Goal: Information Seeking & Learning: Find specific fact

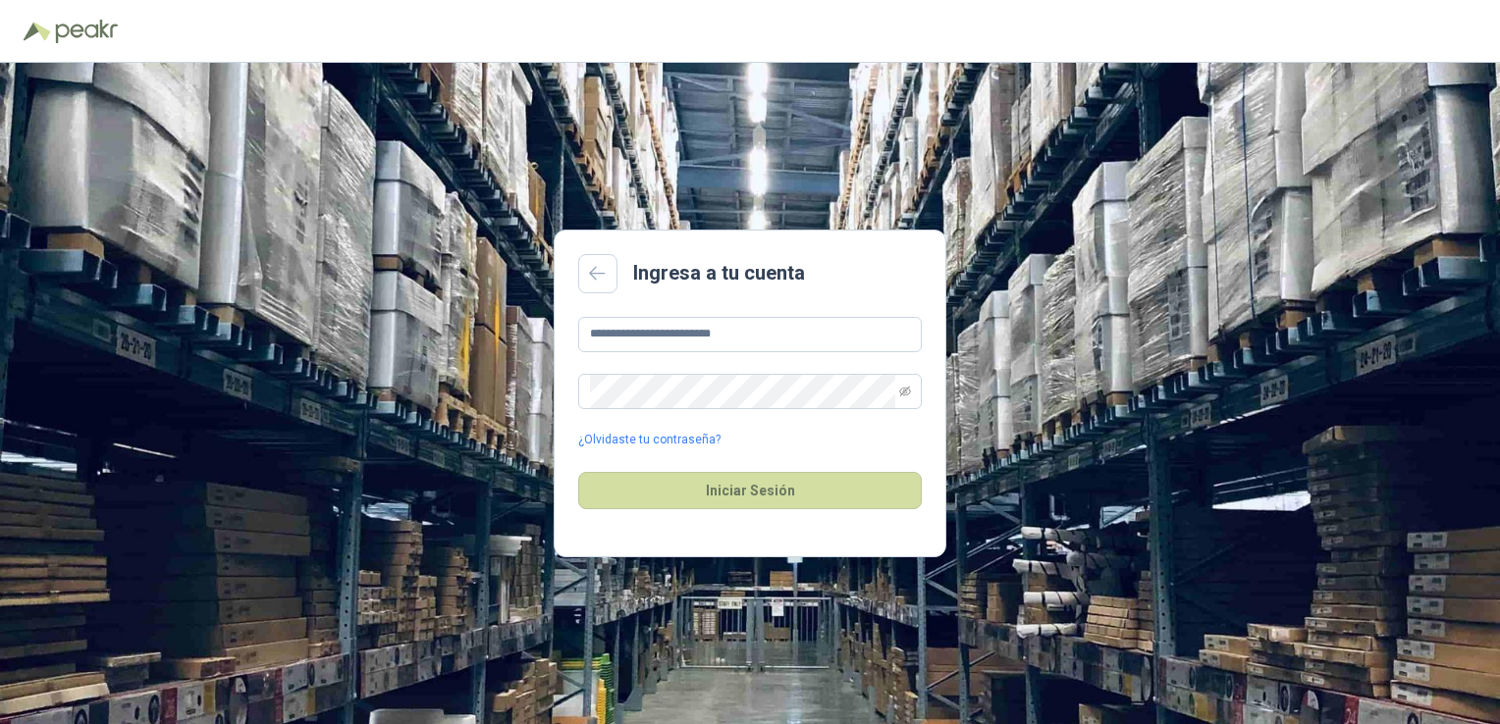
click at [698, 488] on button "Iniciar Sesión" at bounding box center [750, 490] width 344 height 37
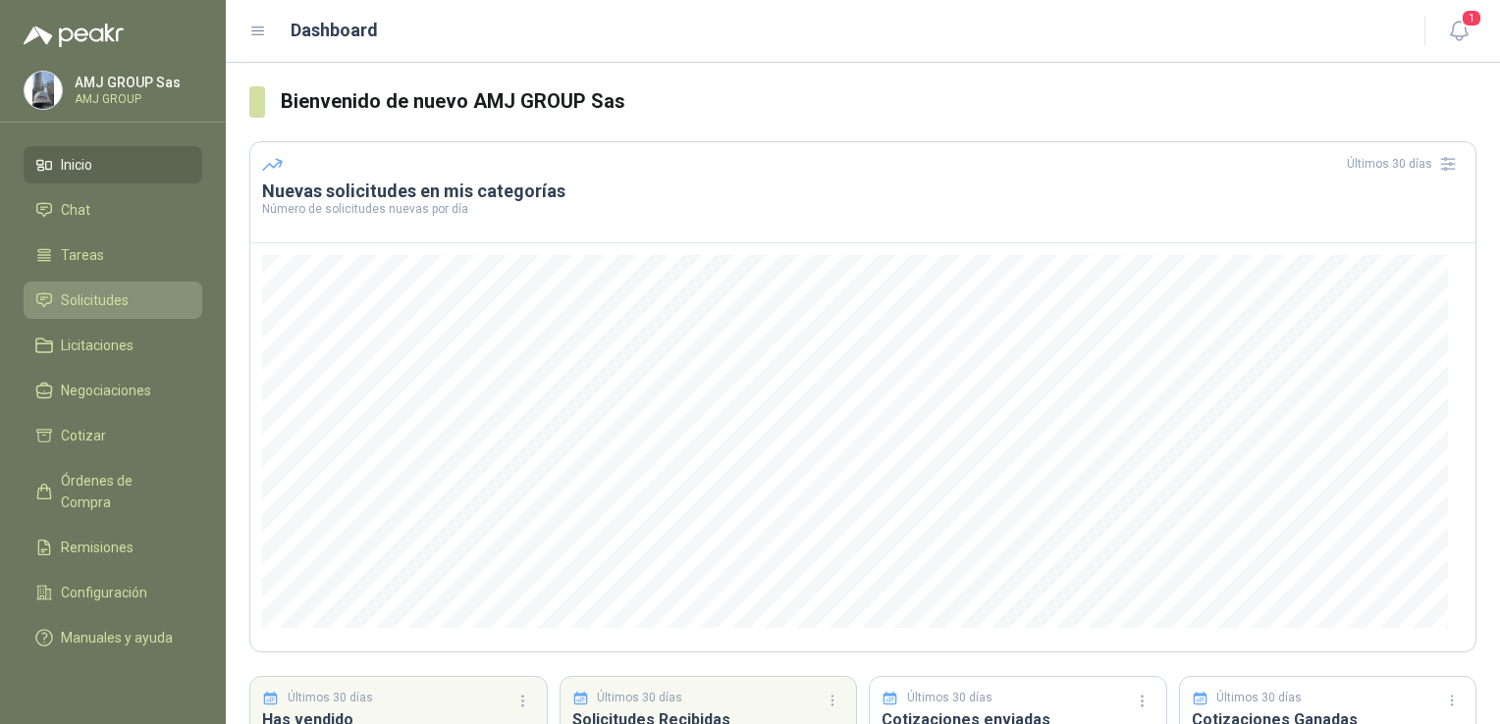
click at [82, 292] on span "Solicitudes" at bounding box center [95, 301] width 68 height 22
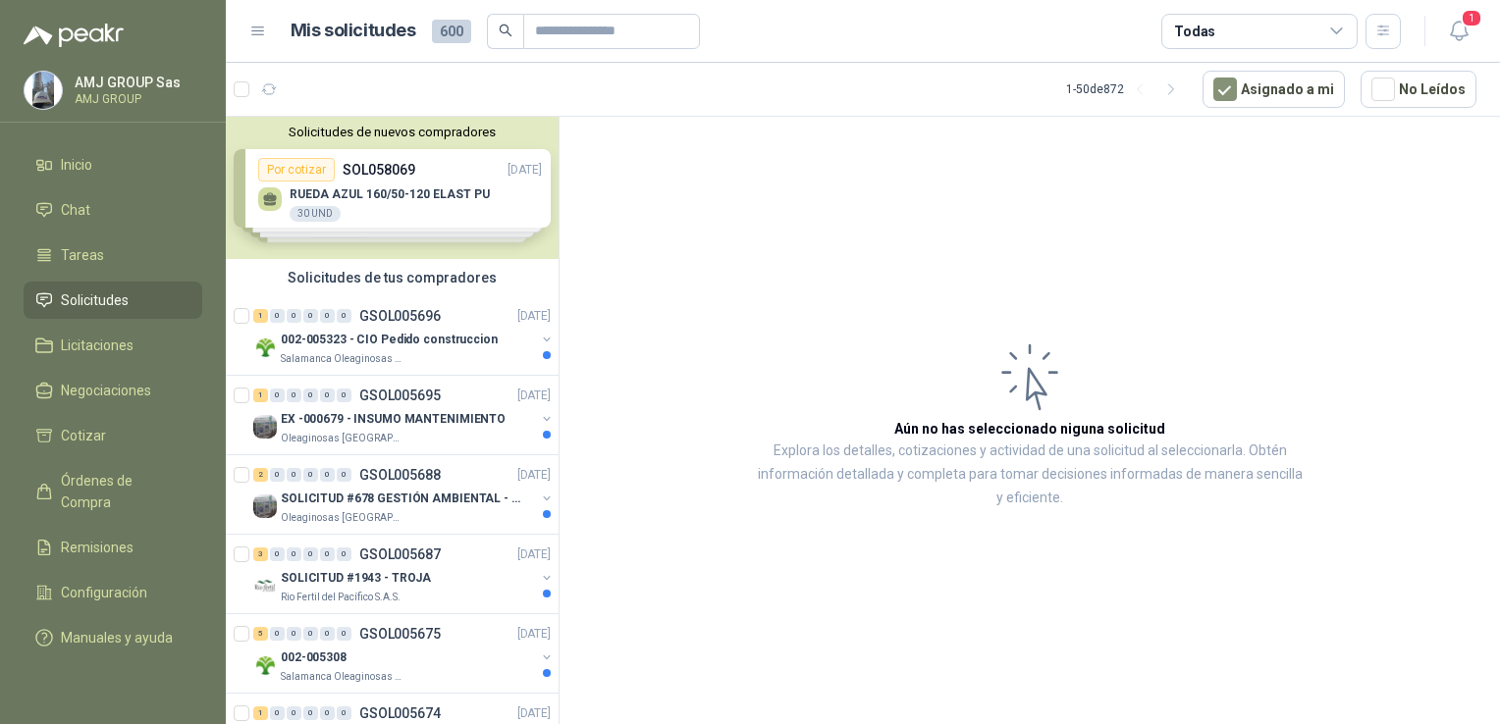
click at [459, 193] on div "Solicitudes de nuevos compradores Por cotizar SOL058069 [DATE] RUEDA AZUL 160/5…" at bounding box center [392, 188] width 333 height 142
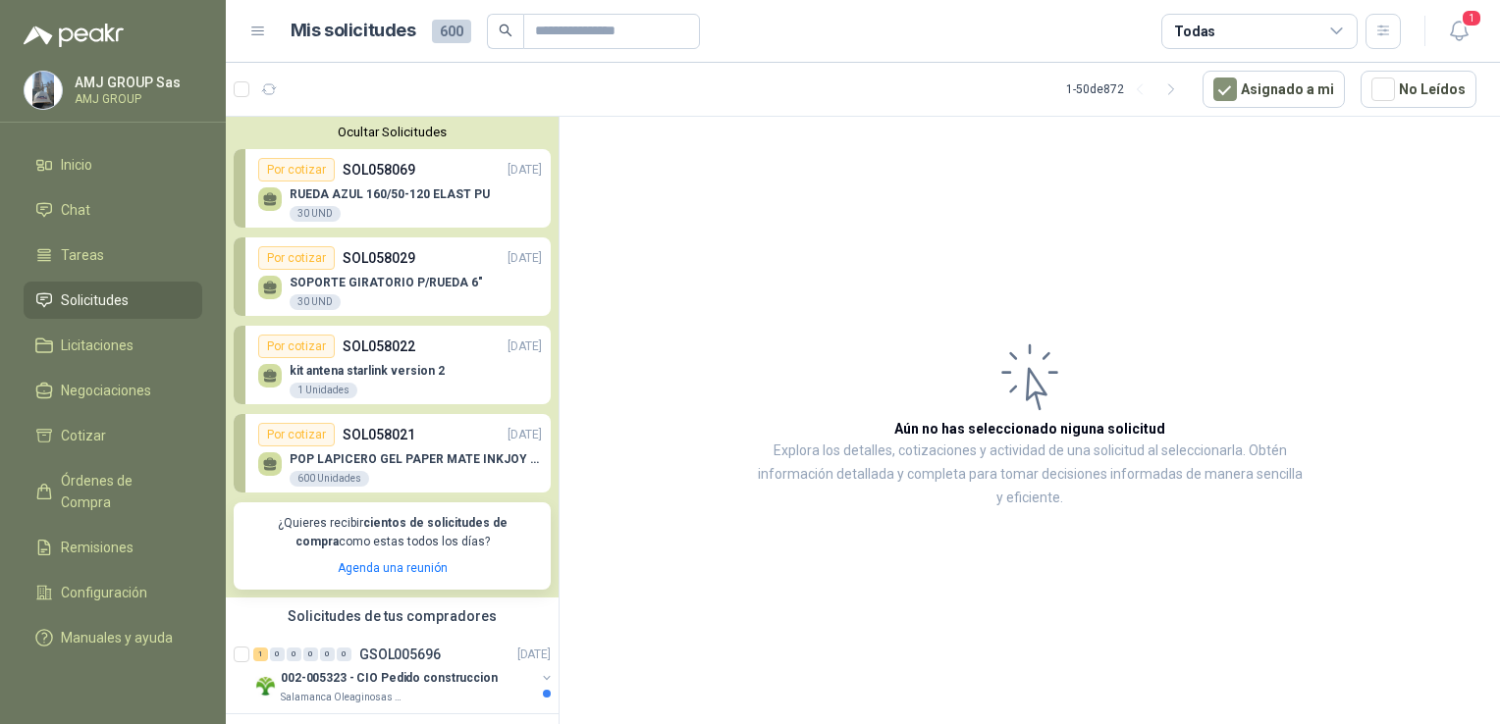
click at [459, 193] on p "RUEDA AZUL 160/50-120 ELAST PU" at bounding box center [390, 194] width 200 height 14
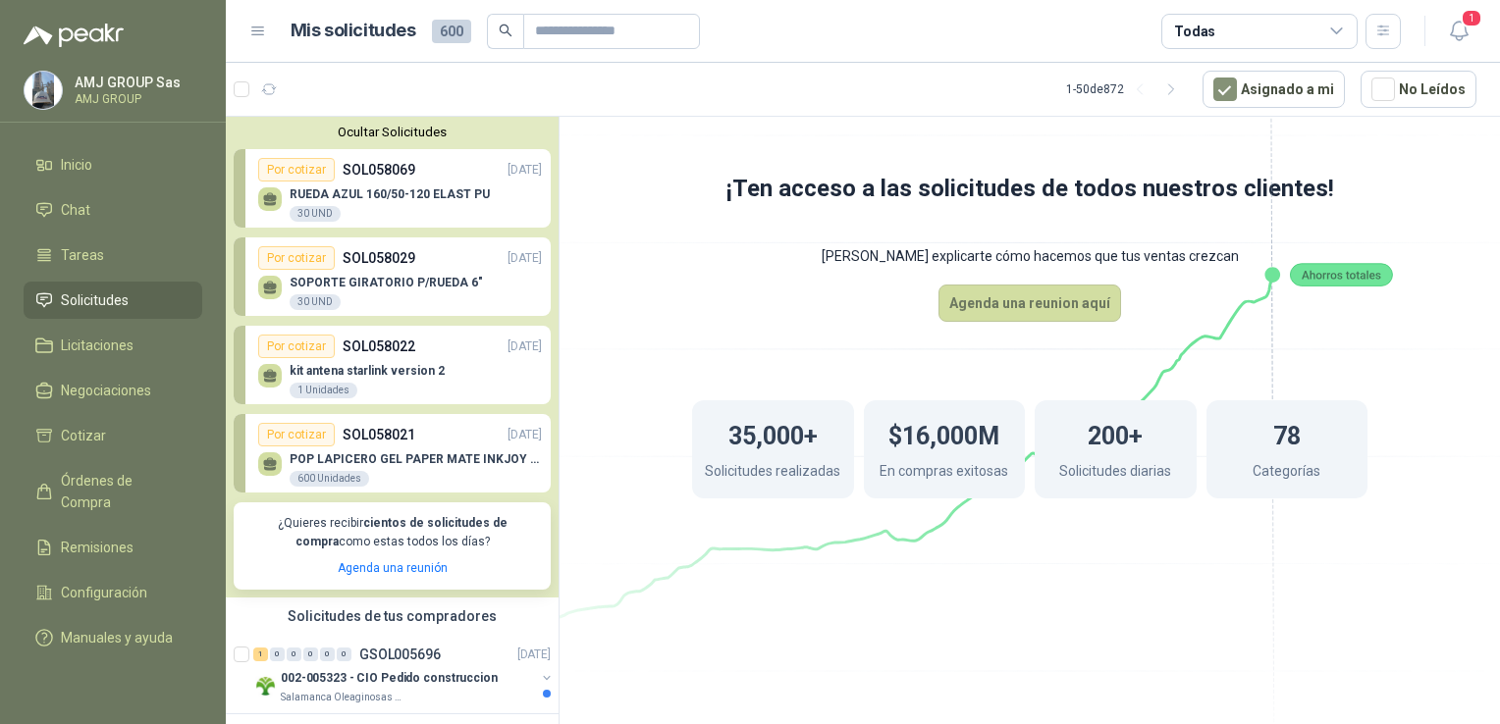
click at [363, 183] on div "RUEDA AZUL 160/50-120 ELAST PU 30 UND" at bounding box center [400, 202] width 284 height 41
click at [361, 183] on div "RUEDA AZUL 160/50-120 ELAST PU 30 UND" at bounding box center [400, 202] width 284 height 41
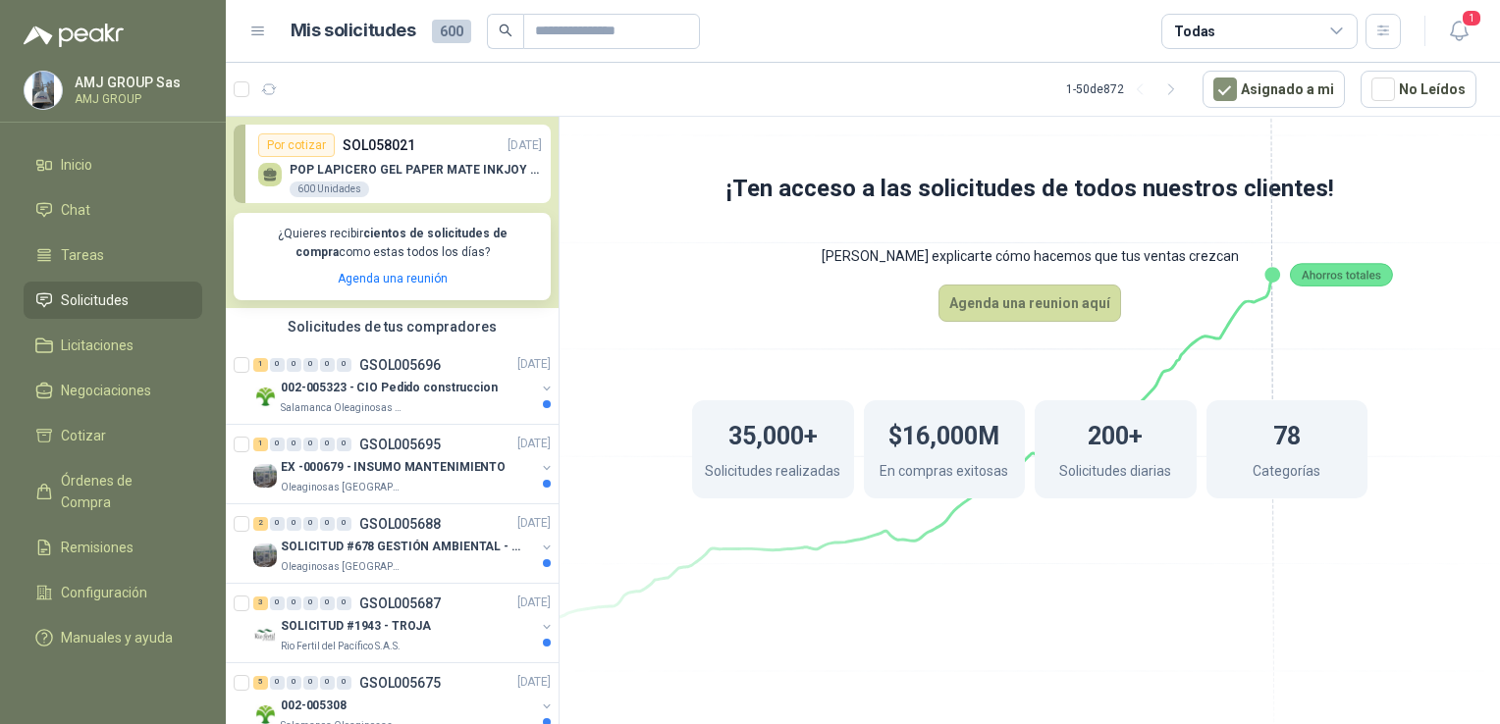
scroll to position [294, 0]
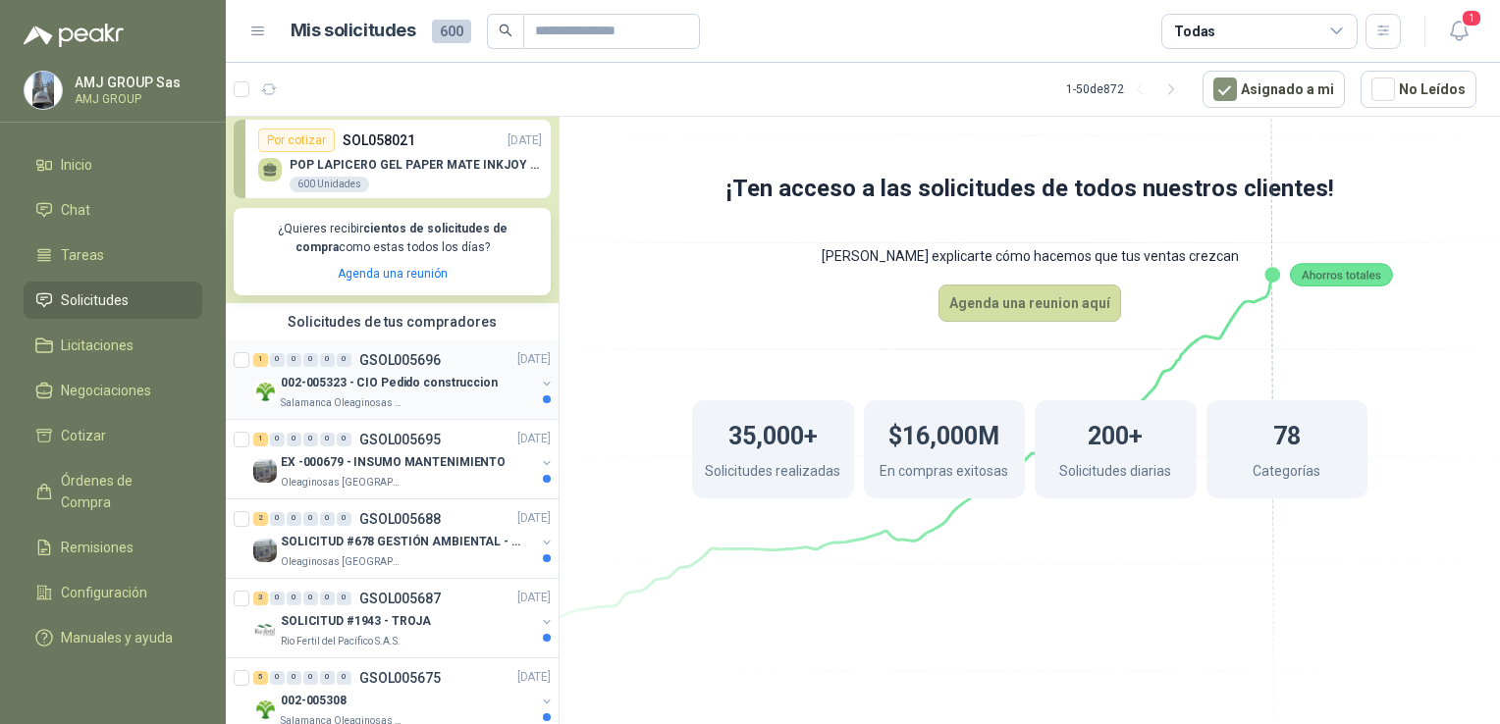
click at [414, 371] on div "1 0 0 0 0 0 GSOL005696 [DATE]" at bounding box center [403, 360] width 301 height 24
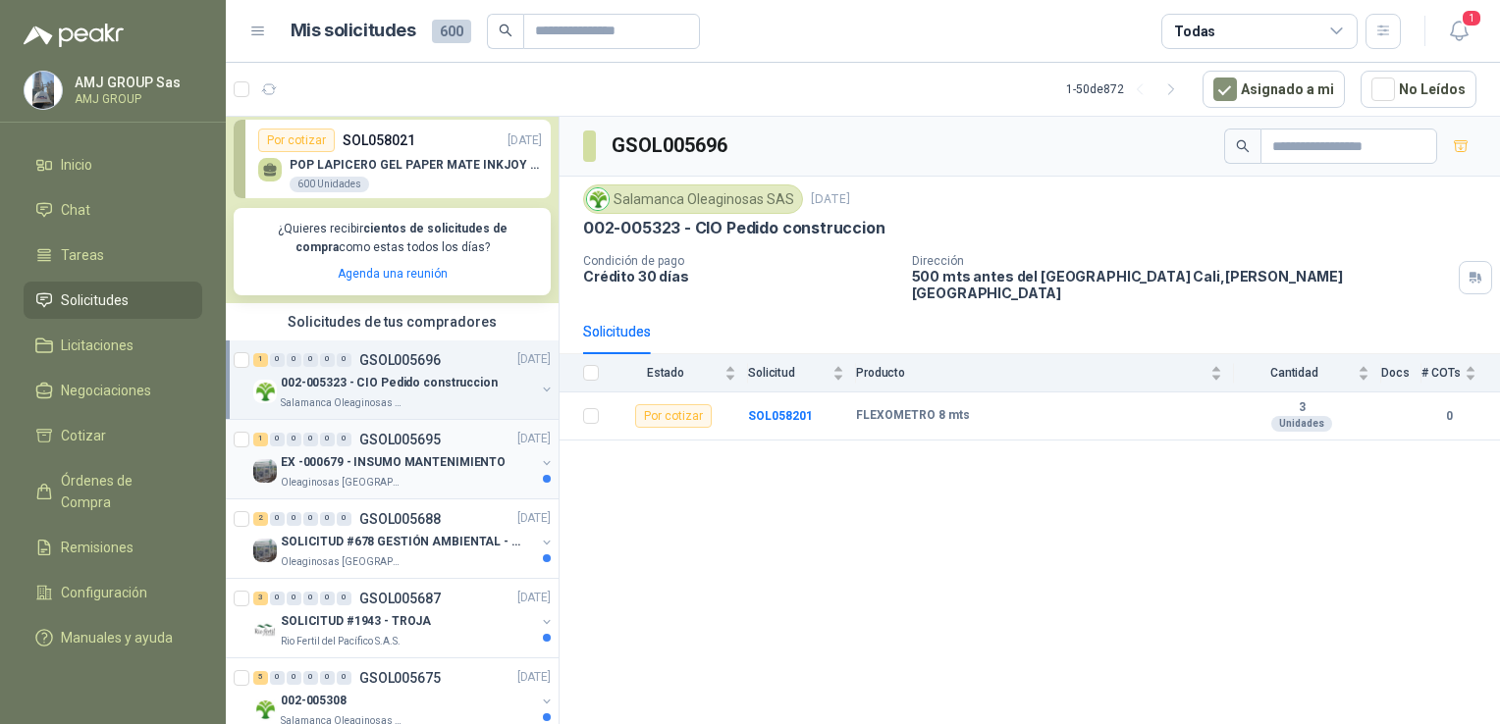
click at [361, 464] on p "EX -000679 - INSUMO MANTENIMIENTO" at bounding box center [393, 462] width 225 height 19
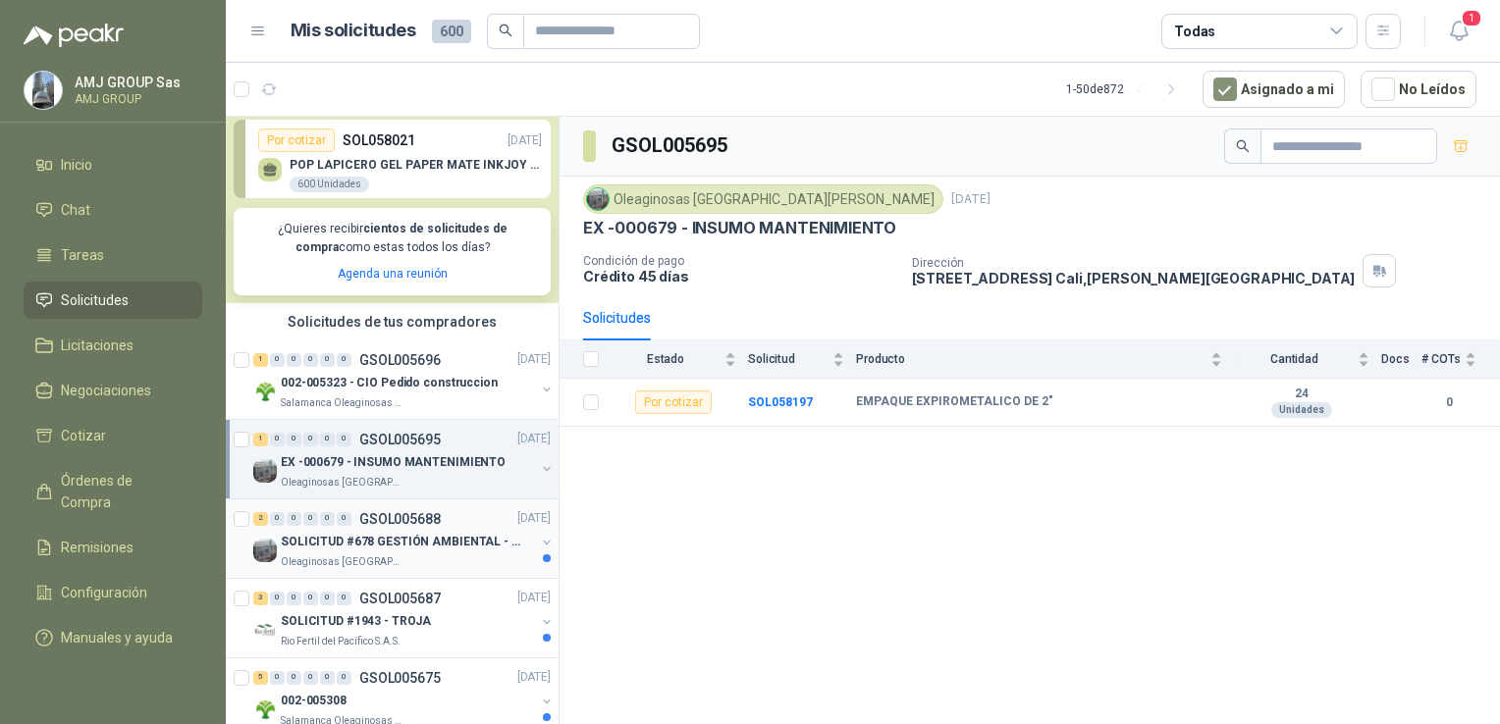
click at [399, 568] on div "Oleaginosas [GEOGRAPHIC_DATA][PERSON_NAME]" at bounding box center [408, 563] width 254 height 16
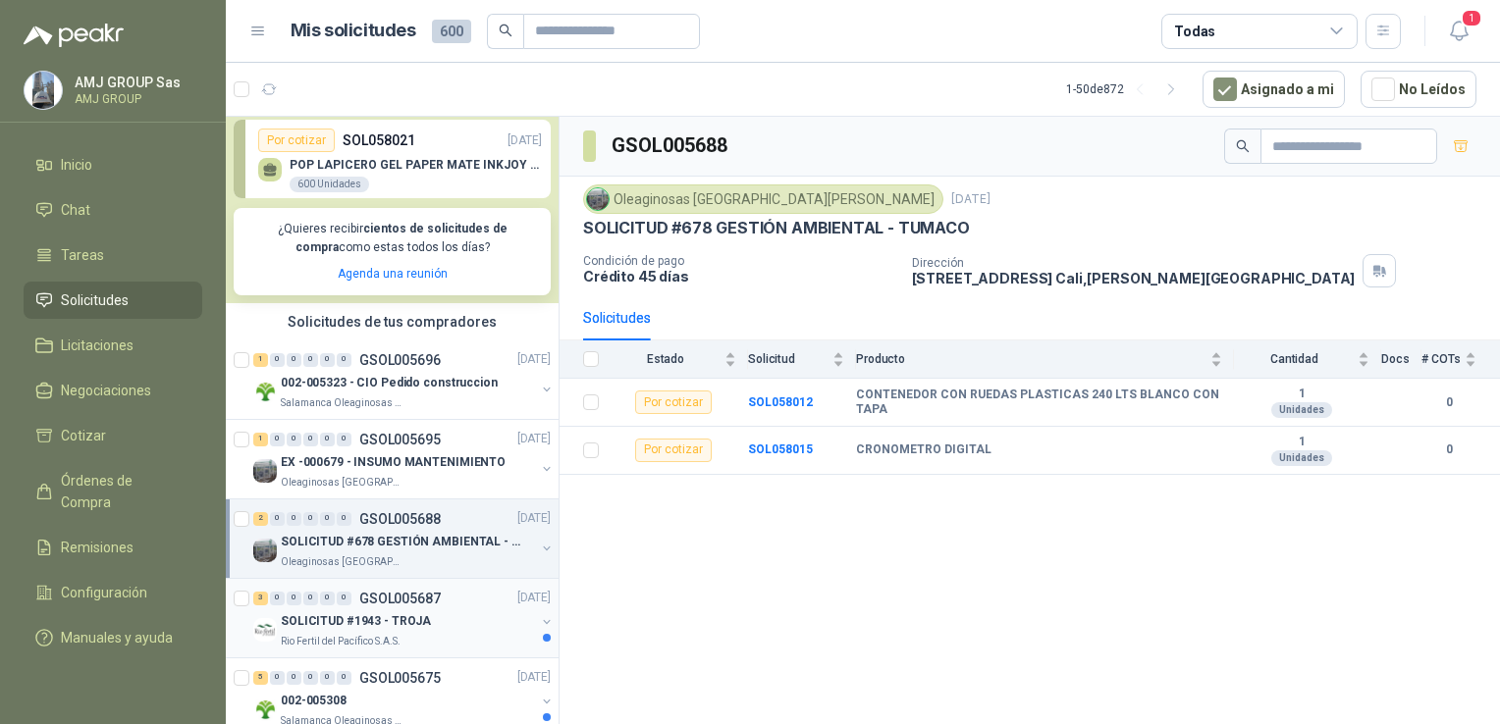
click at [432, 613] on div "SOLICITUD #1943 - TROJA" at bounding box center [408, 623] width 254 height 24
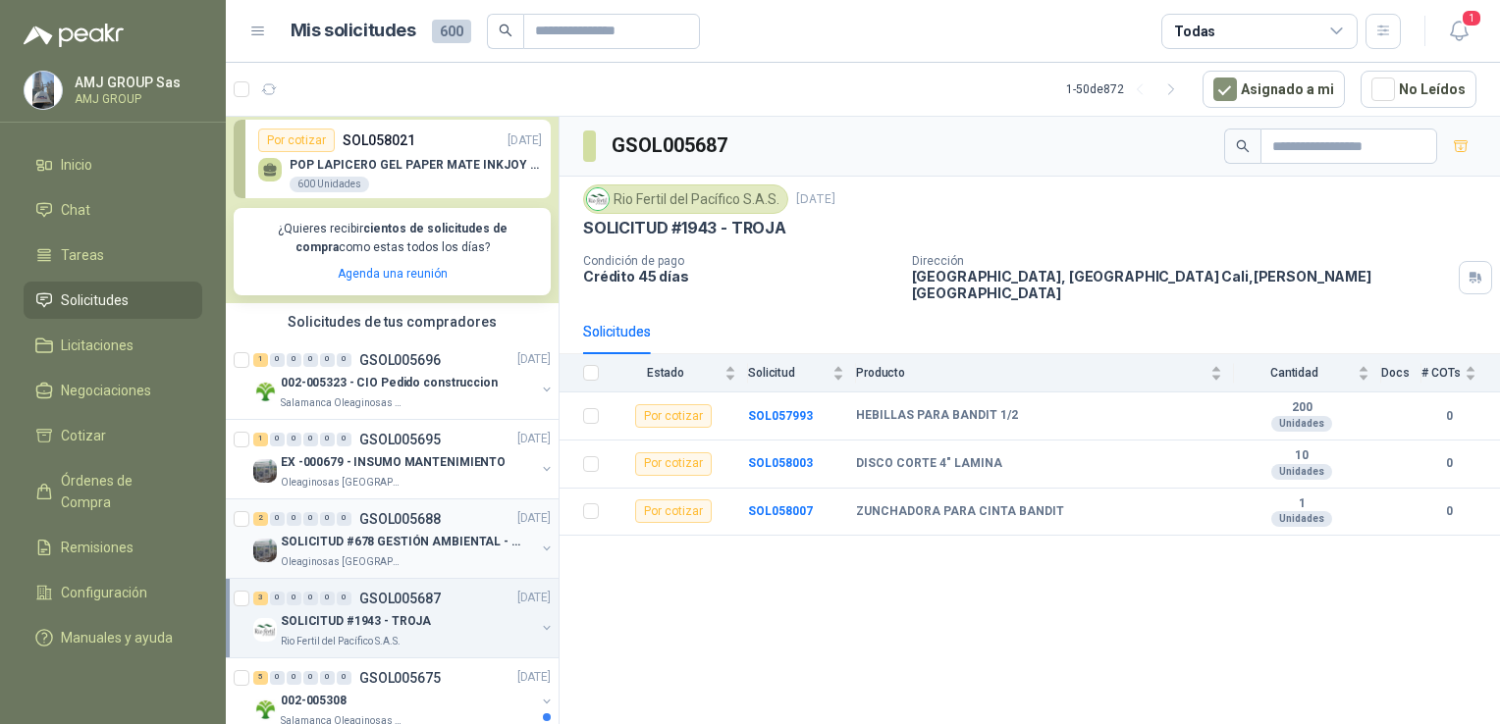
scroll to position [393, 0]
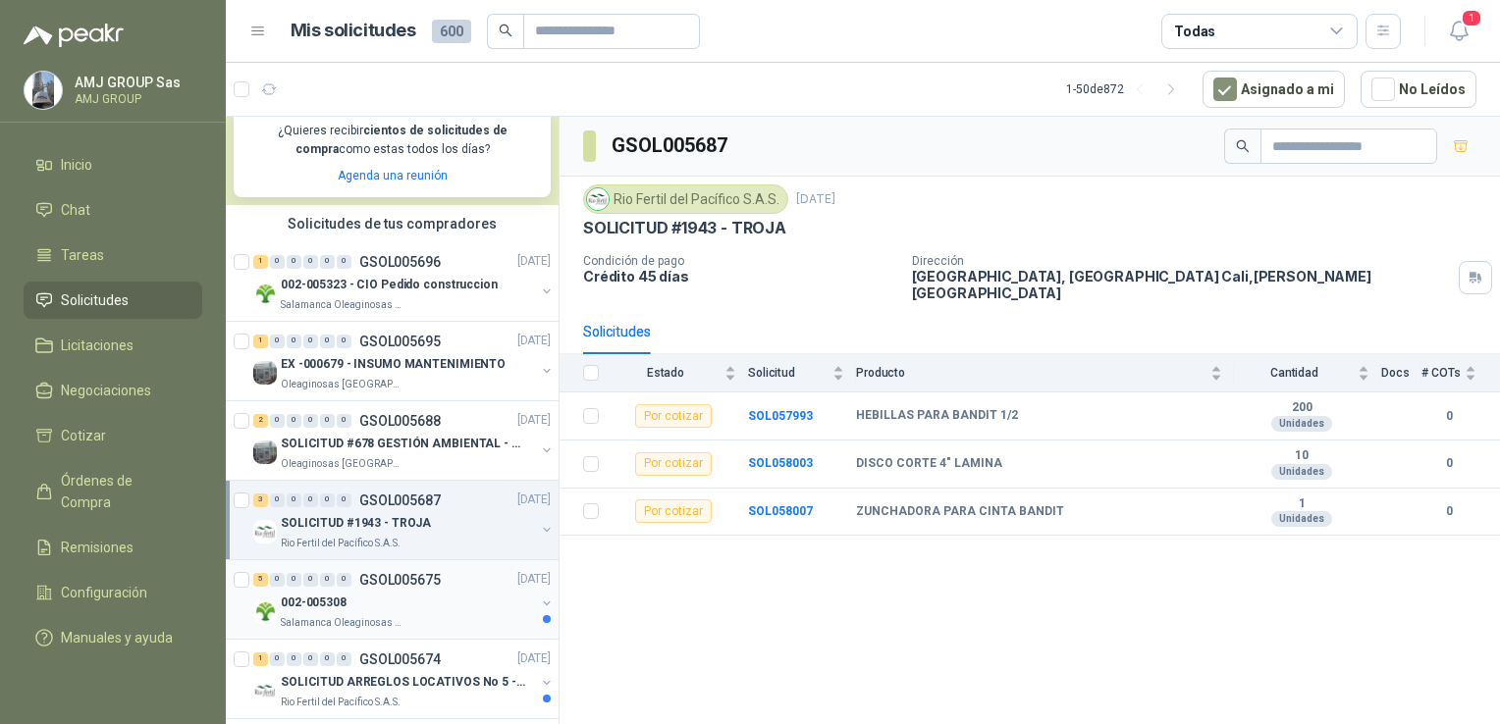
click at [413, 577] on p "GSOL005675" at bounding box center [399, 580] width 81 height 14
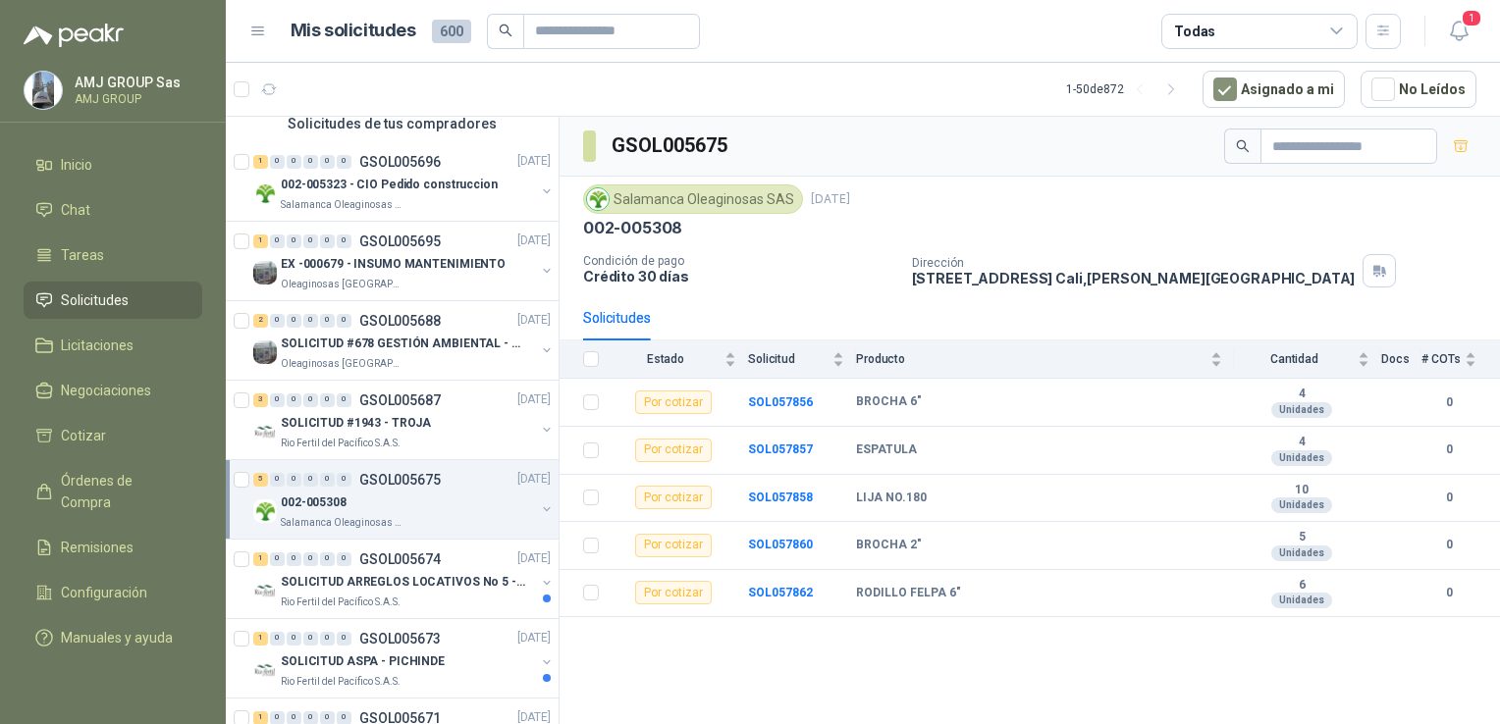
scroll to position [589, 0]
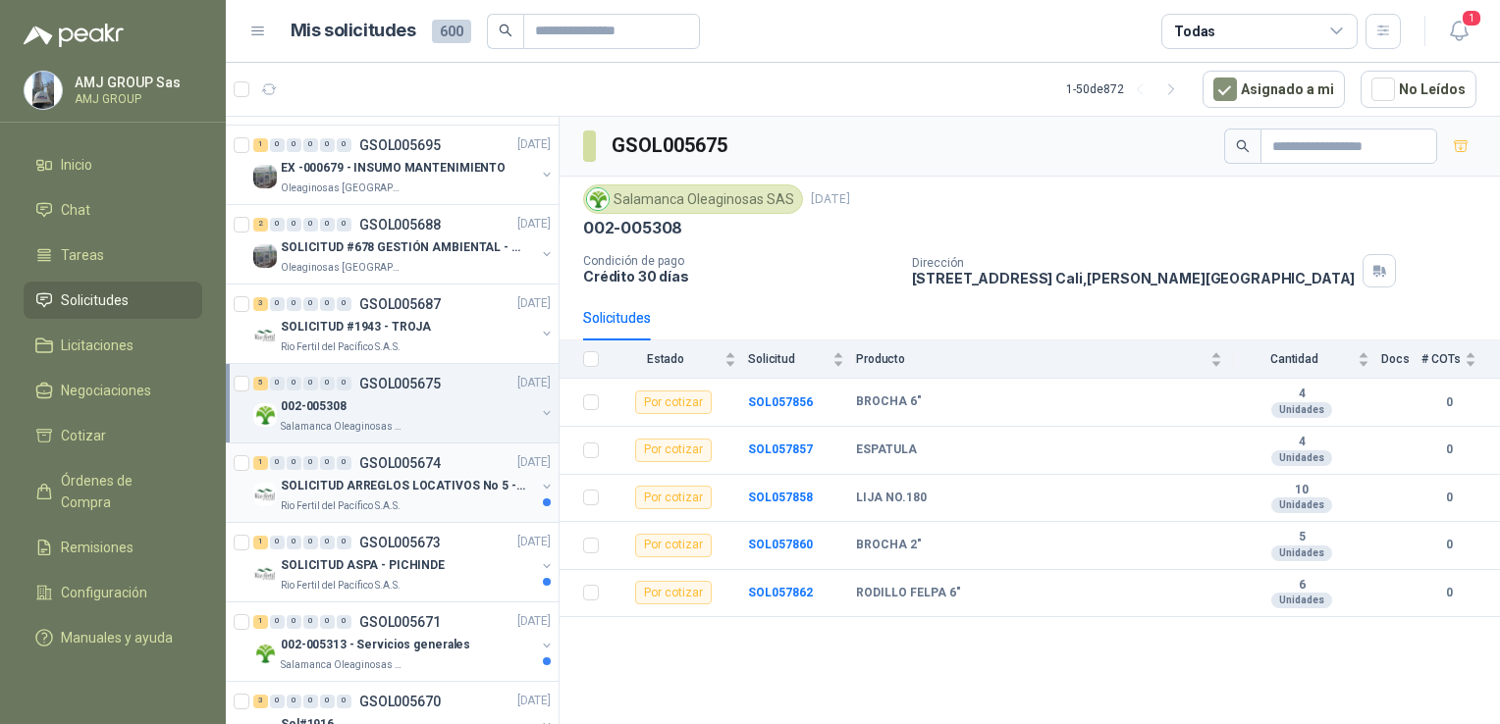
click at [407, 475] on div "SOLICITUD ARREGLOS LOCATIVOS No 5 - PICHINDE" at bounding box center [408, 487] width 254 height 24
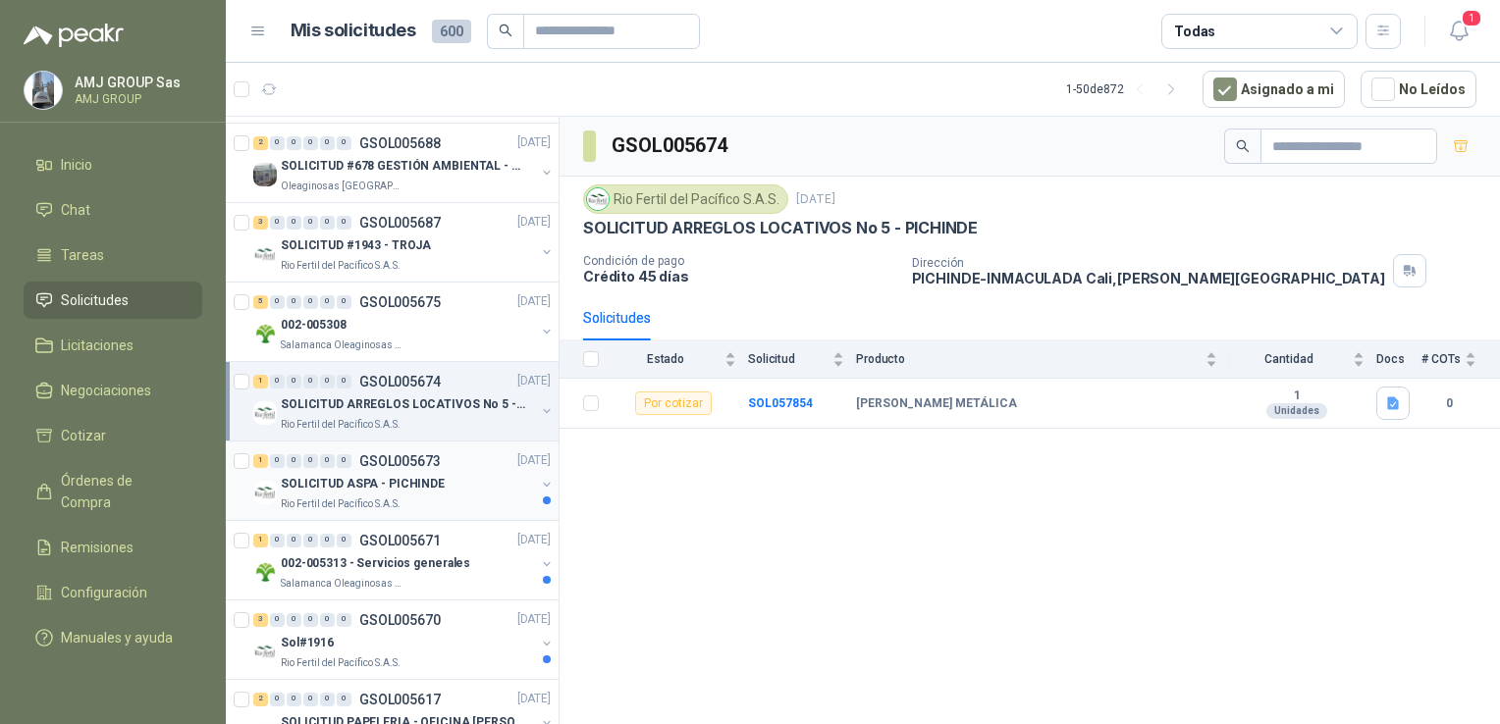
scroll to position [785, 0]
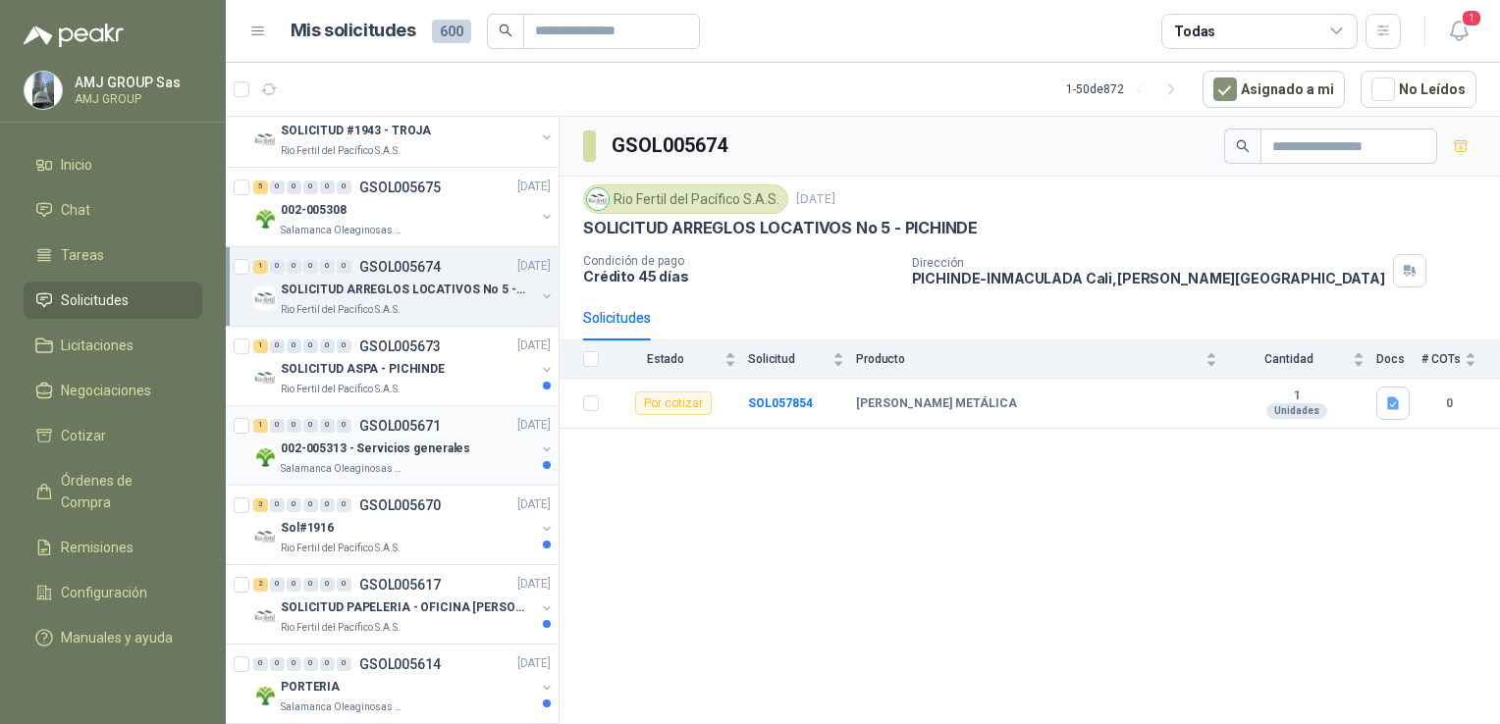
click at [357, 430] on div "1 0 0 0 0 0 GSOL005671" at bounding box center [346, 426] width 187 height 14
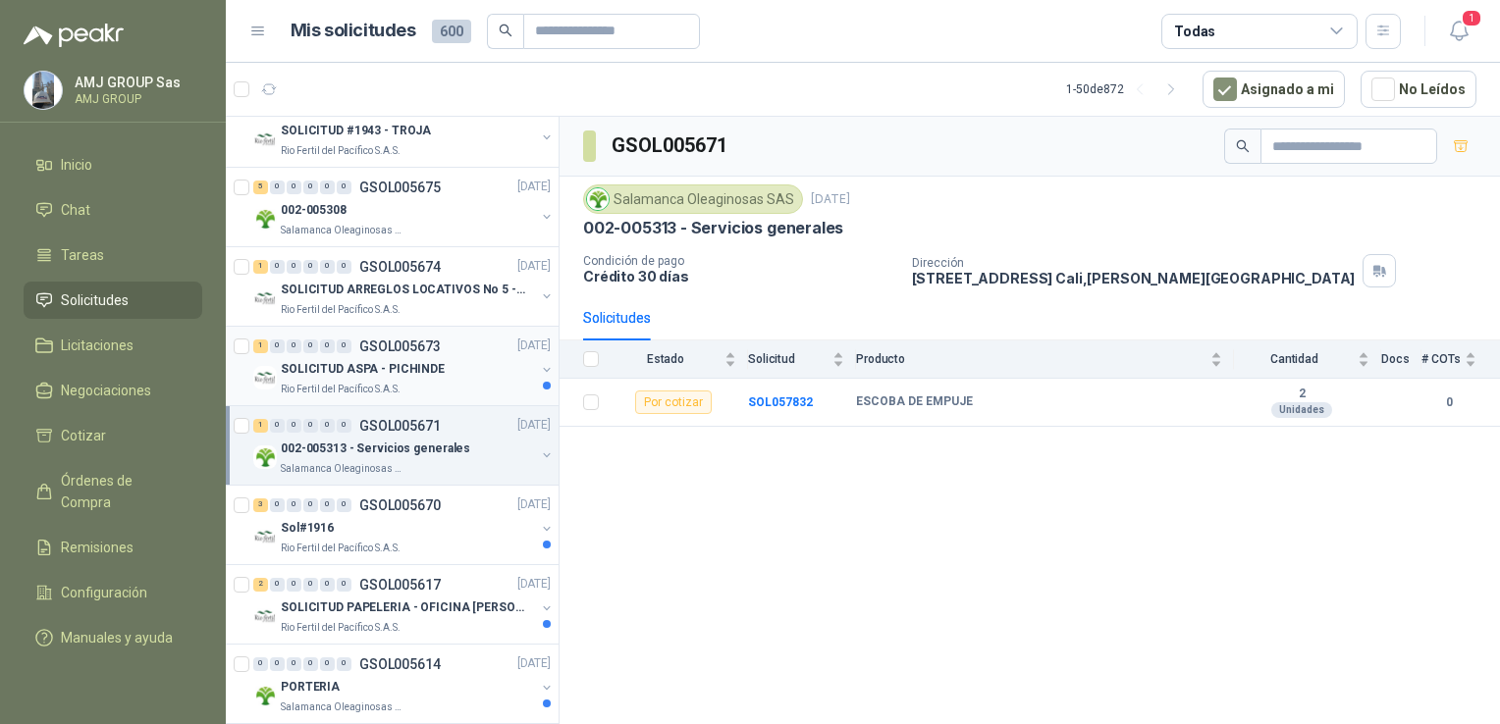
click at [367, 366] on p "SOLICITUD ASPA - PICHINDE" at bounding box center [363, 369] width 164 height 19
click at [384, 423] on p "GSOL005671" at bounding box center [399, 426] width 81 height 14
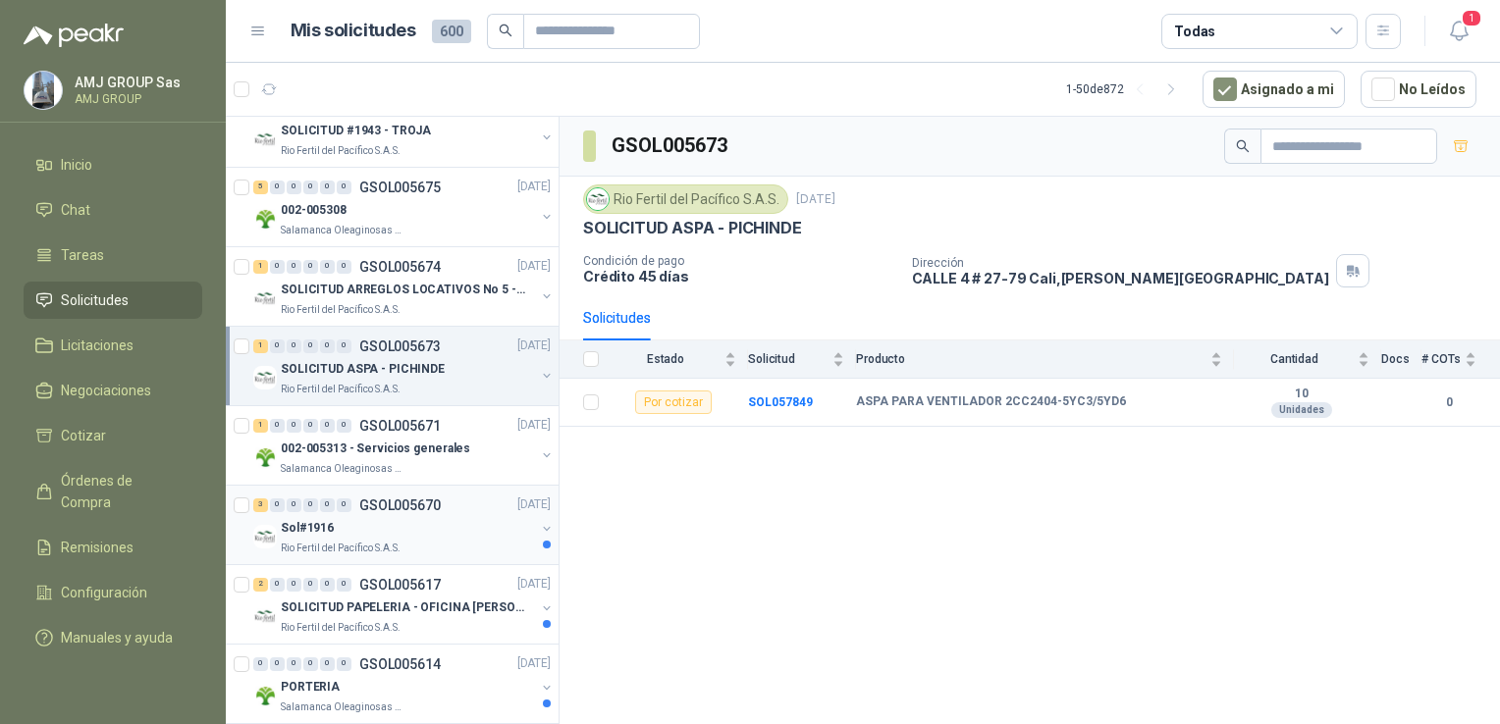
click at [402, 534] on div "Sol#1916" at bounding box center [408, 529] width 254 height 24
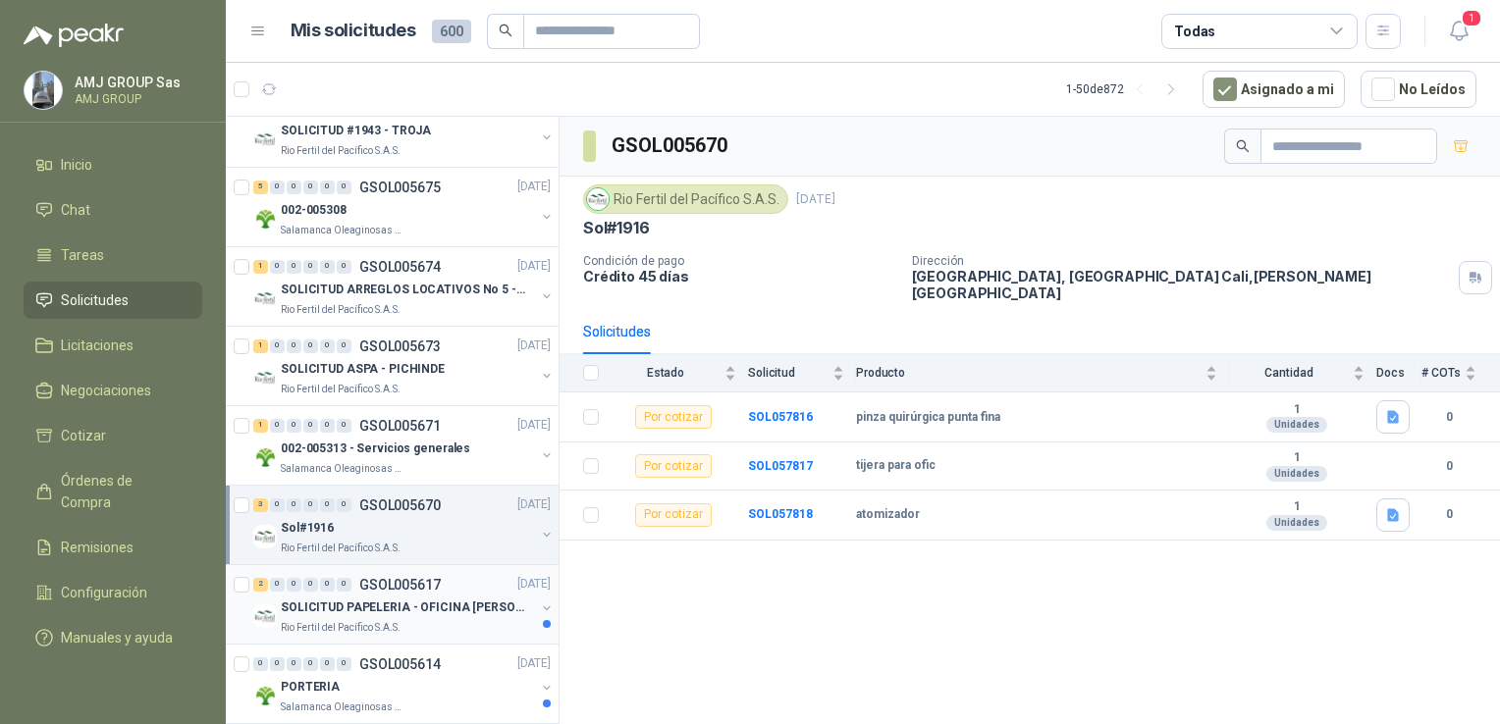
click at [404, 615] on div "SOLICITUD PAPELERIA - OFICINA [PERSON_NAME]" at bounding box center [408, 609] width 254 height 24
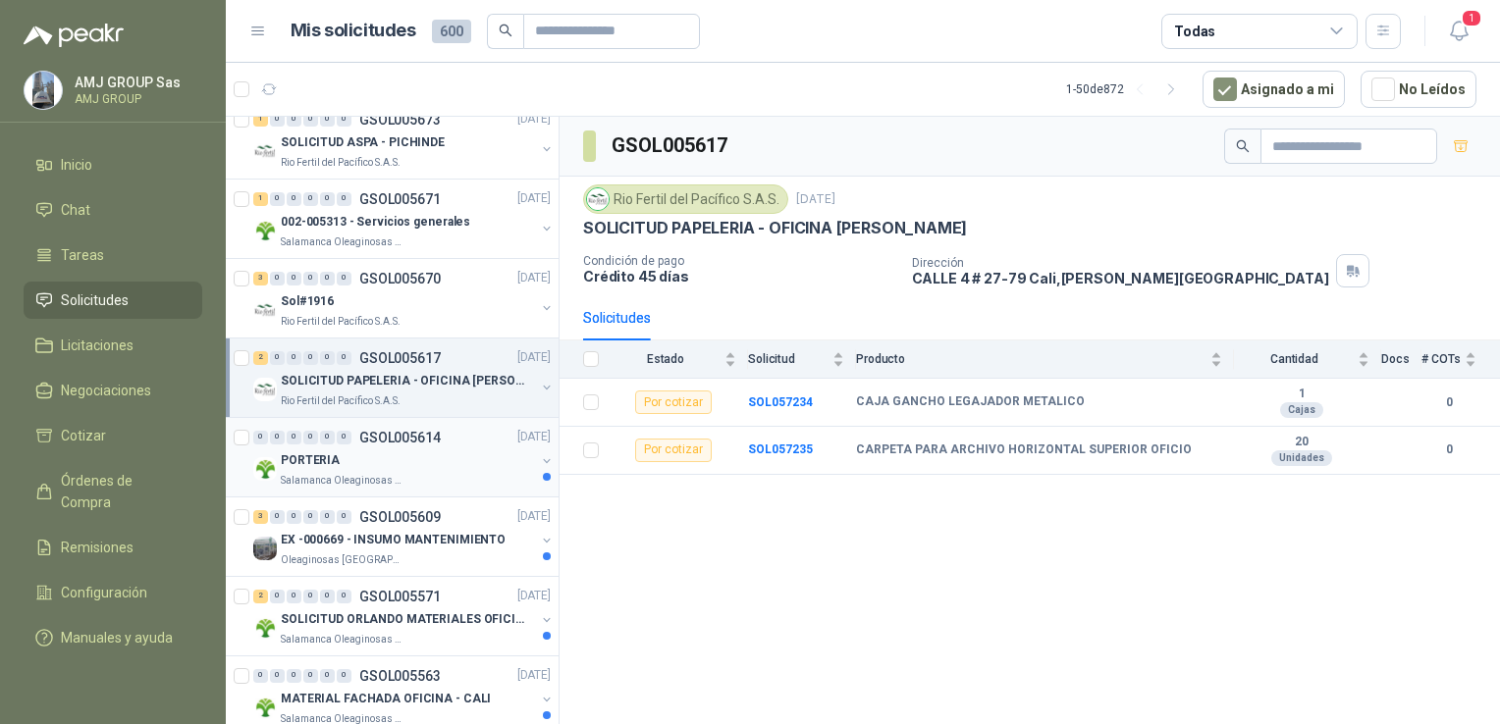
scroll to position [1080, 0]
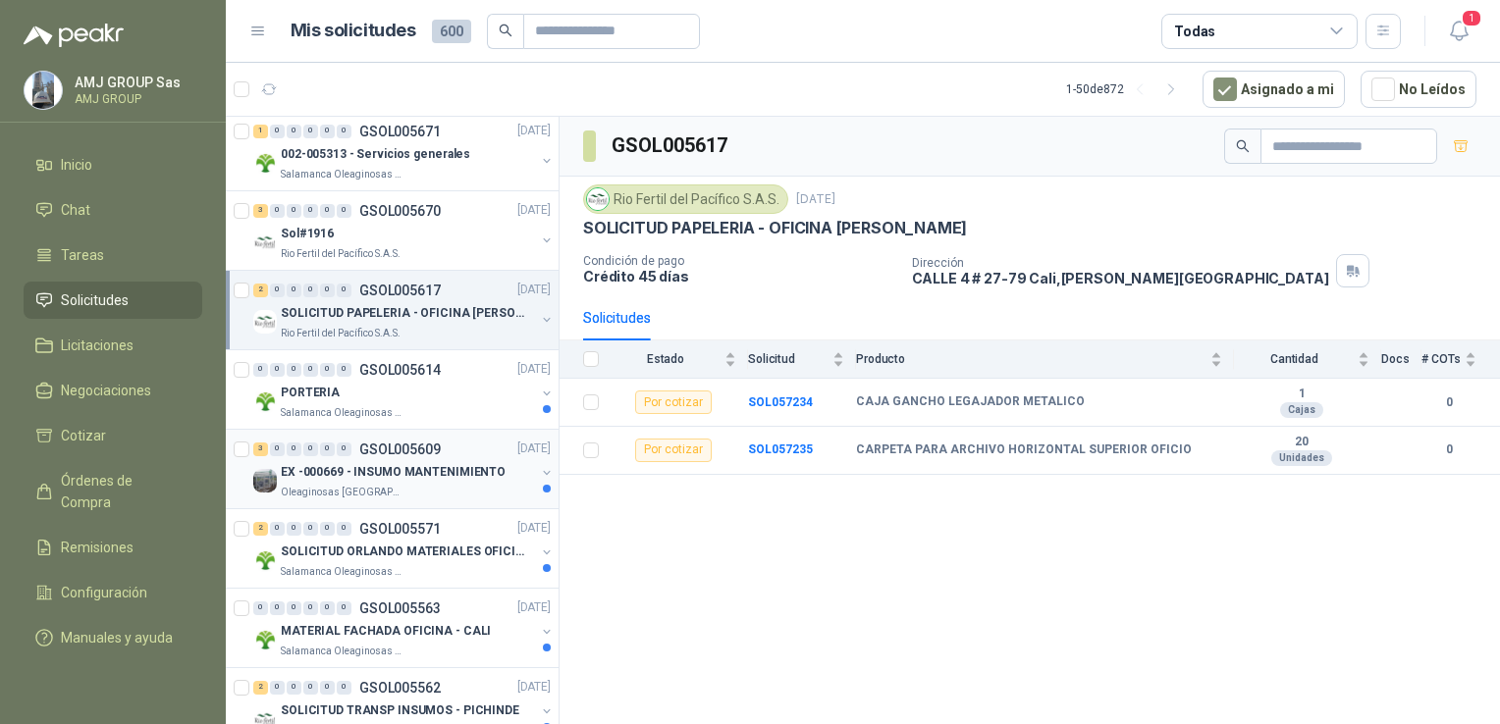
click at [435, 485] on div "Oleaginosas [GEOGRAPHIC_DATA][PERSON_NAME]" at bounding box center [408, 493] width 254 height 16
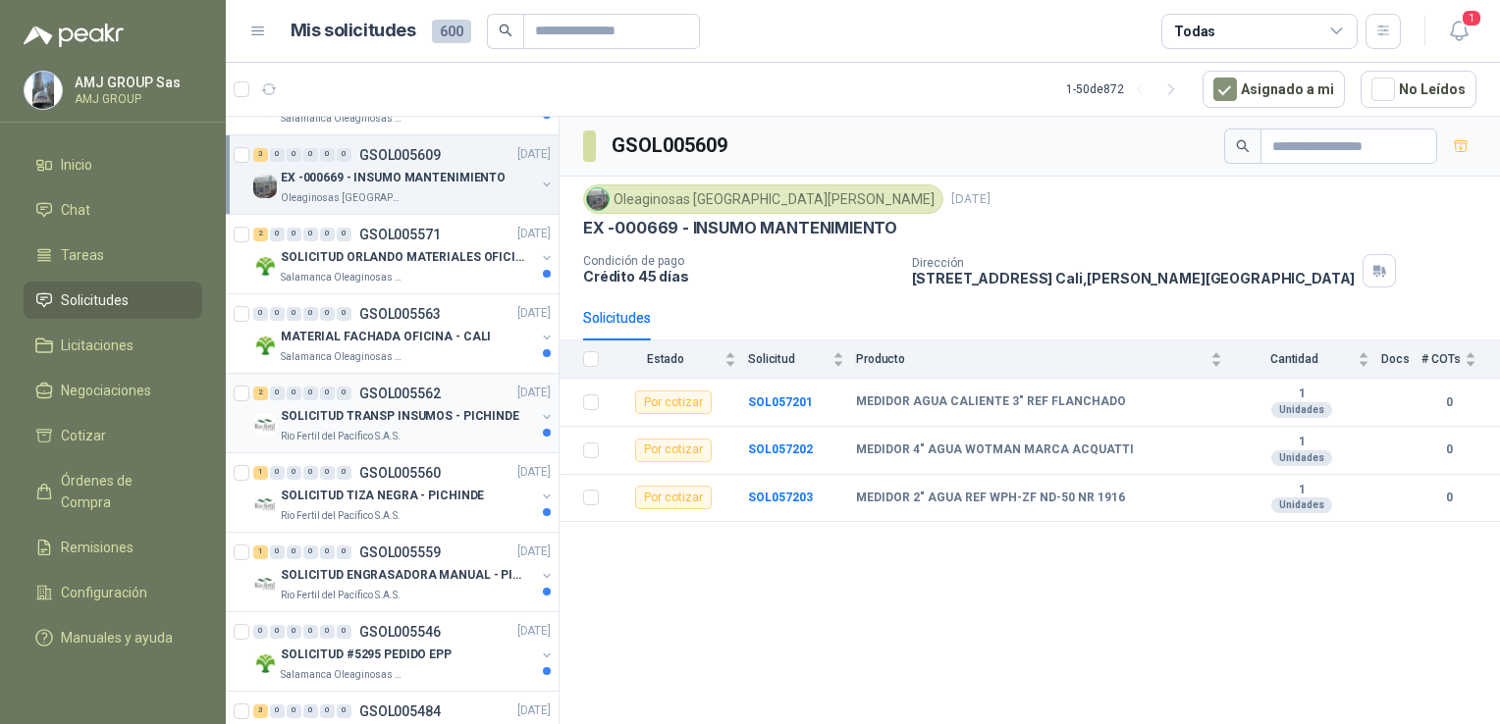
scroll to position [1472, 0]
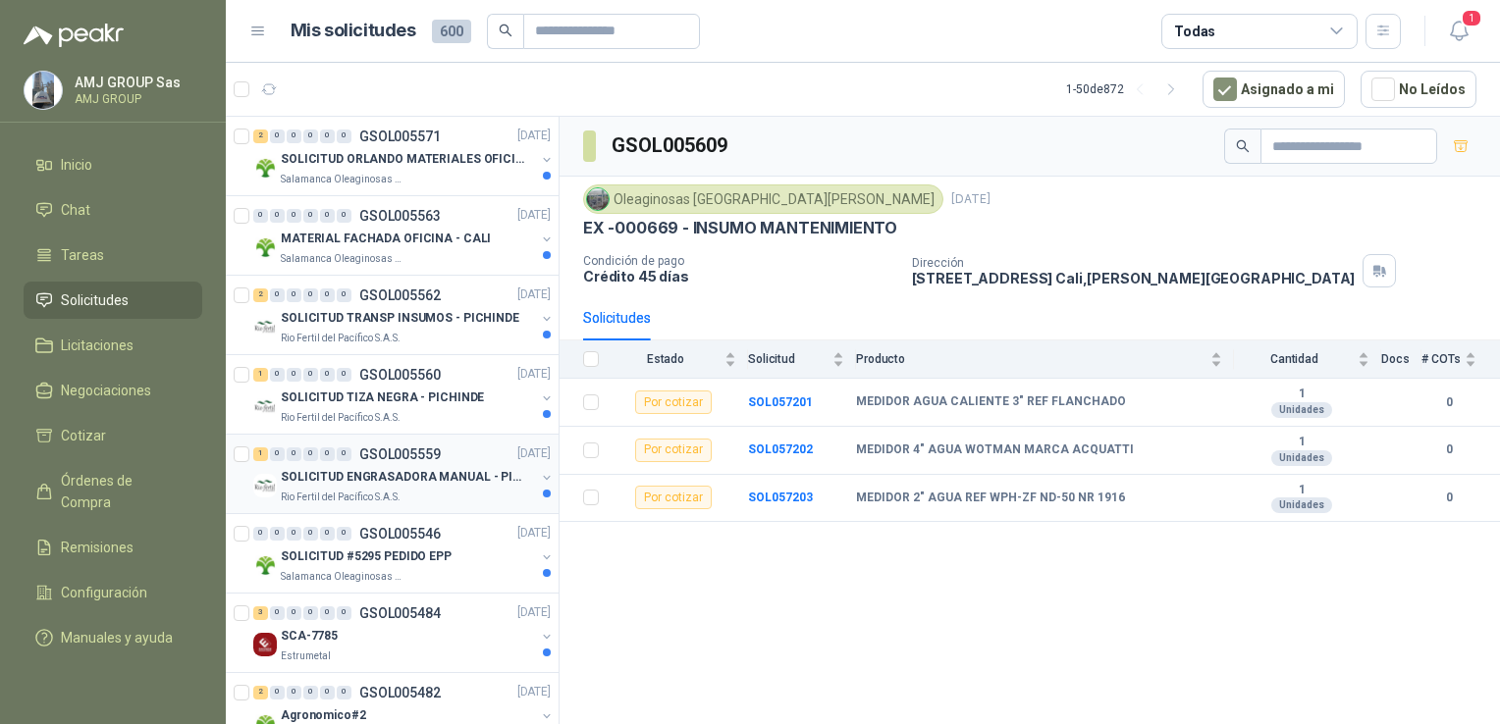
click at [437, 484] on div "SOLICITUD ENGRASADORA MANUAL - PICHINDE" at bounding box center [408, 478] width 254 height 24
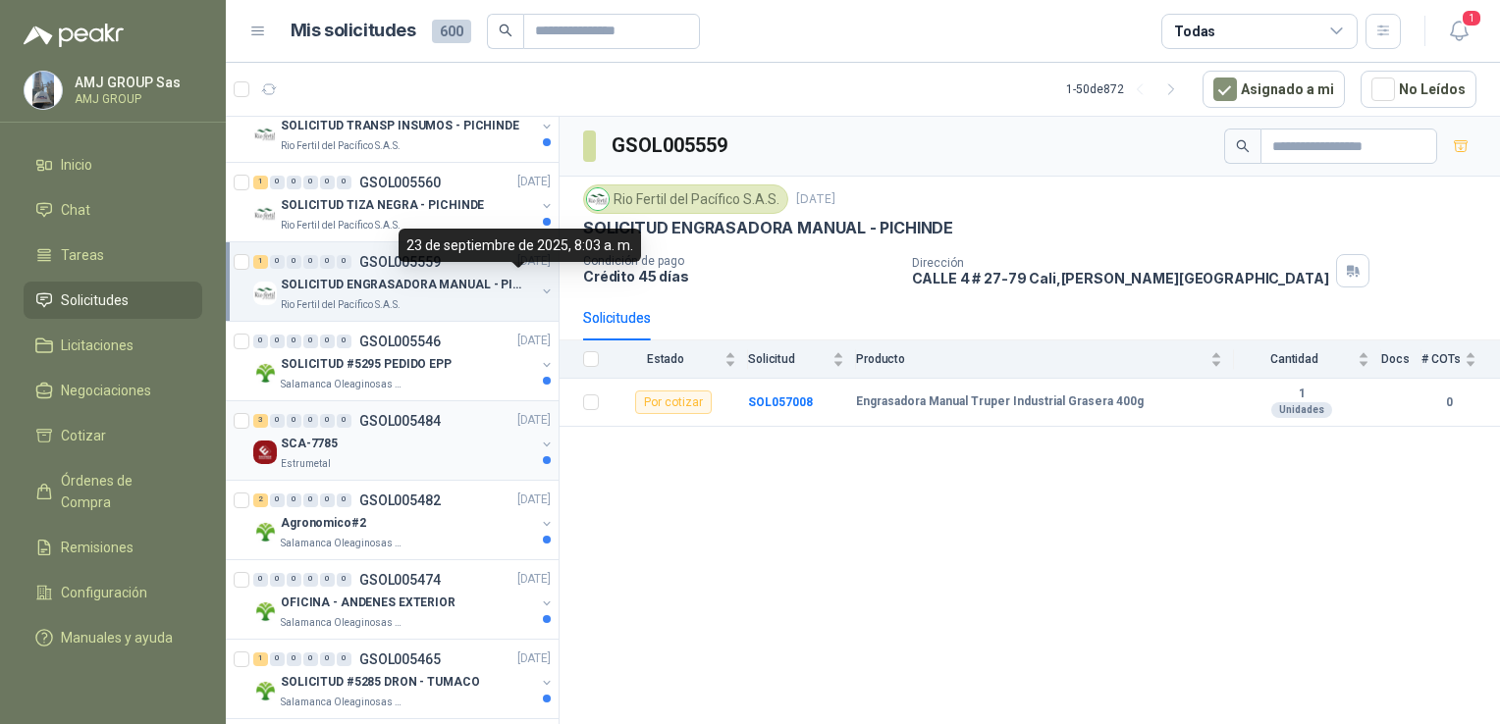
scroll to position [1669, 0]
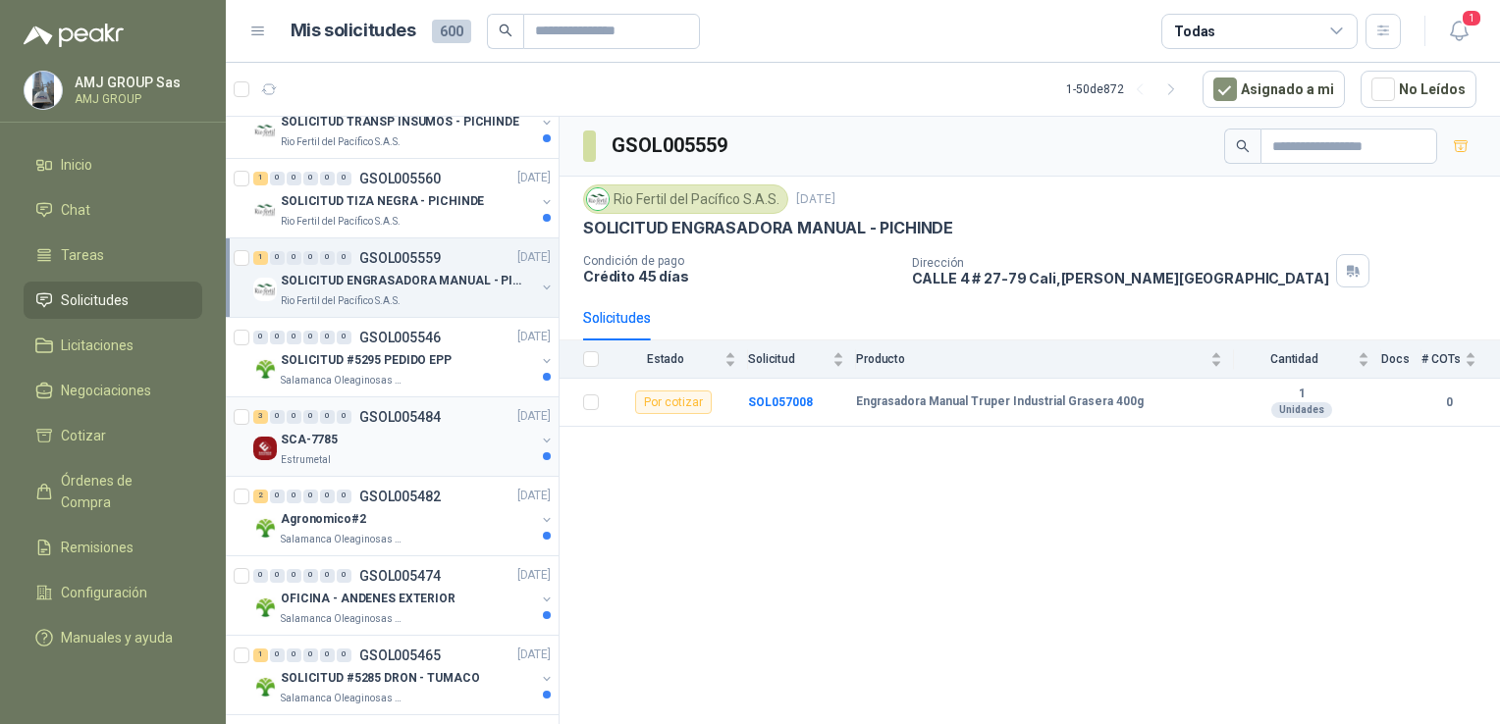
click at [367, 457] on div "Estrumetal" at bounding box center [408, 460] width 254 height 16
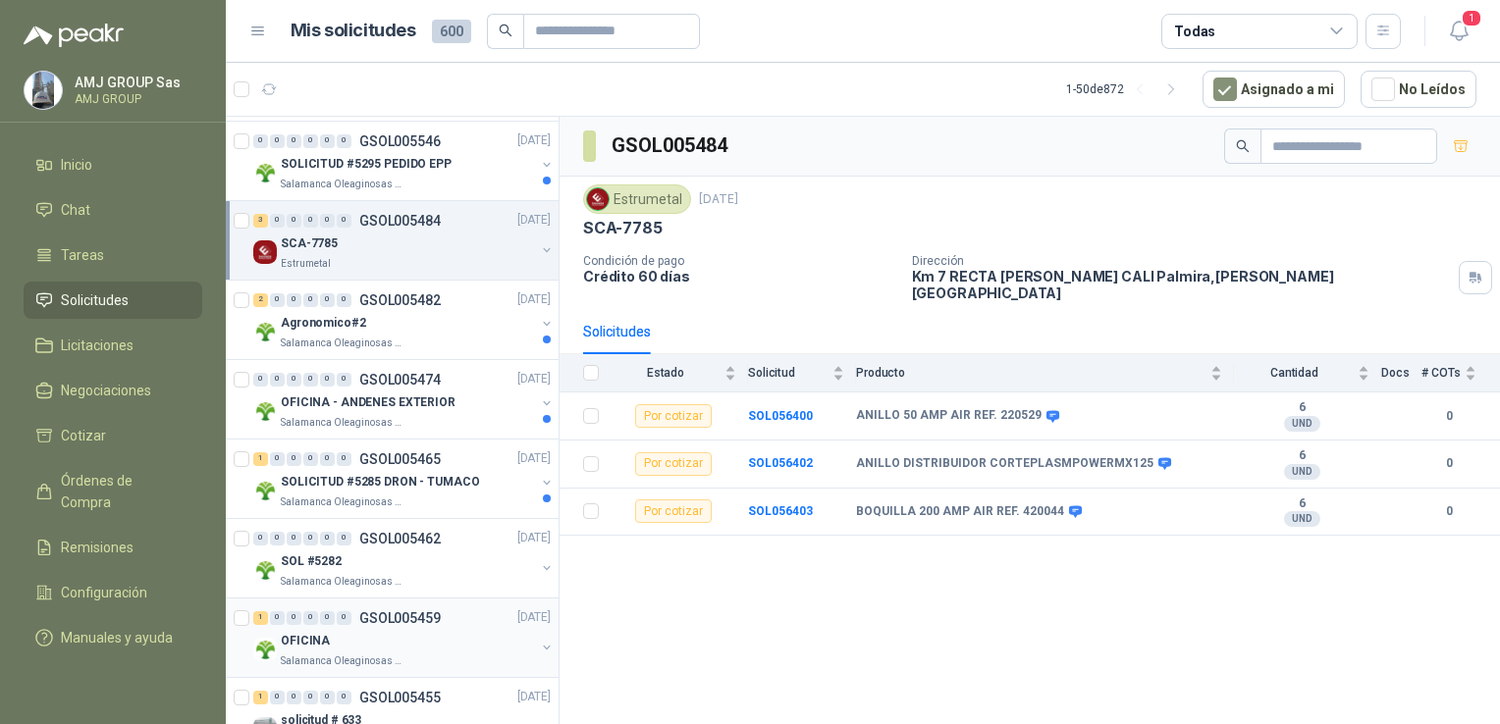
scroll to position [1472, 0]
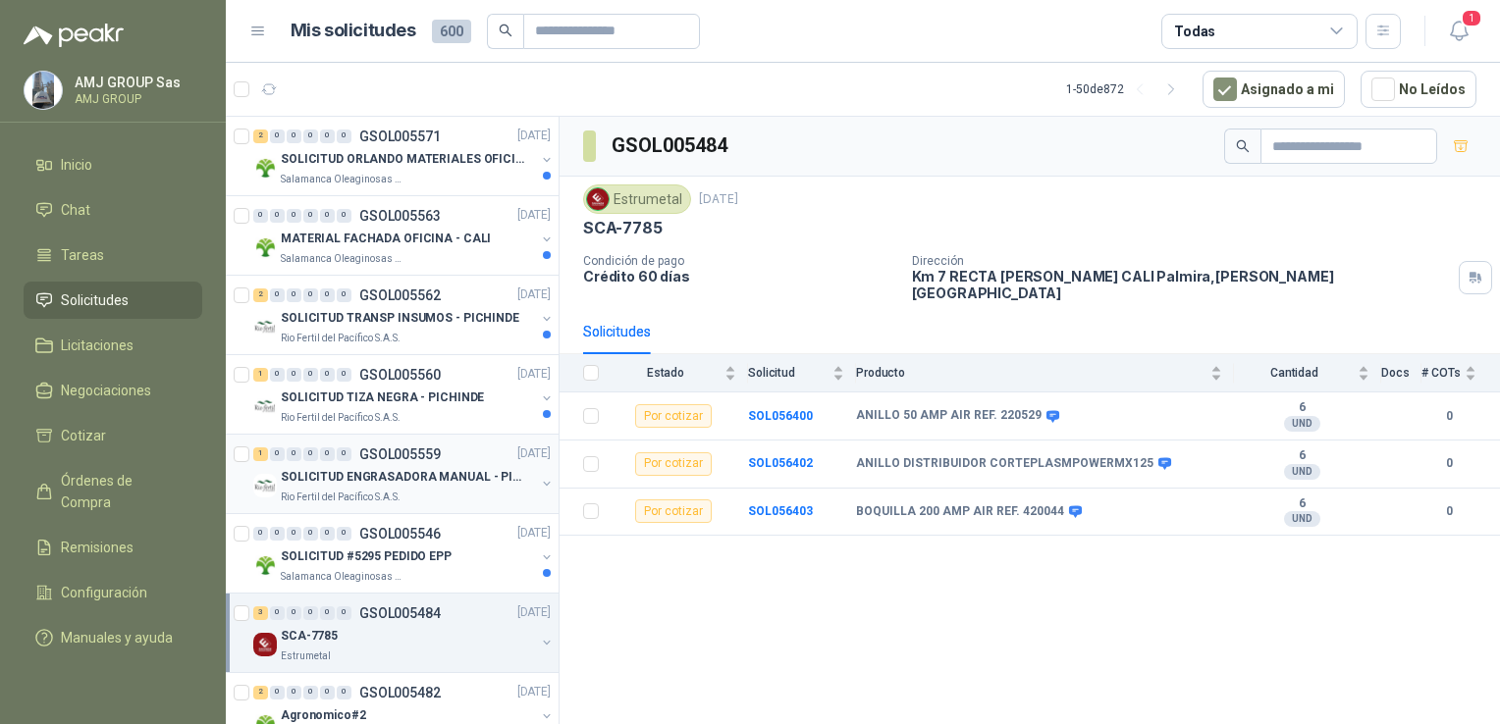
click at [448, 466] on div "SOLICITUD ENGRASADORA MANUAL - PICHINDE" at bounding box center [408, 478] width 254 height 24
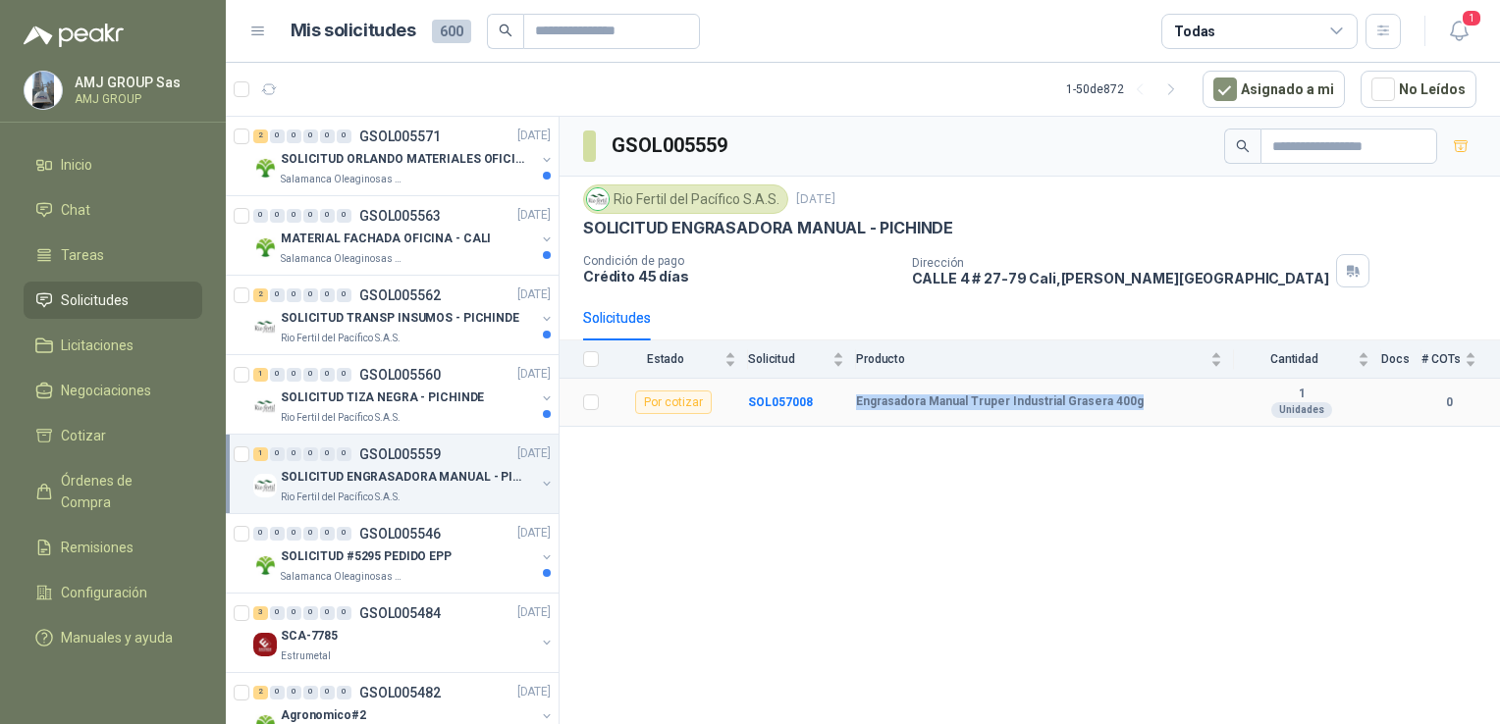
drag, startPoint x: 859, startPoint y: 399, endPoint x: 1135, endPoint y: 399, distance: 275.8
click at [1135, 399] on div "Engrasadora Manual Truper Industrial Grasera 400g" at bounding box center [1039, 403] width 366 height 16
copy b "Engrasadora Manual Truper Industrial Grasera 400g"
